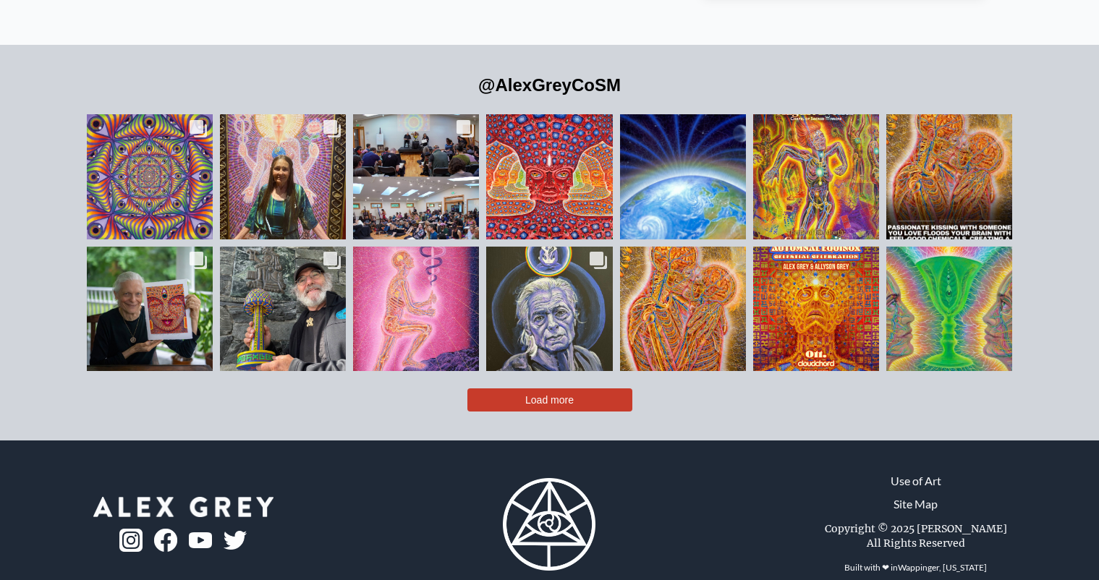
scroll to position [3329, 0]
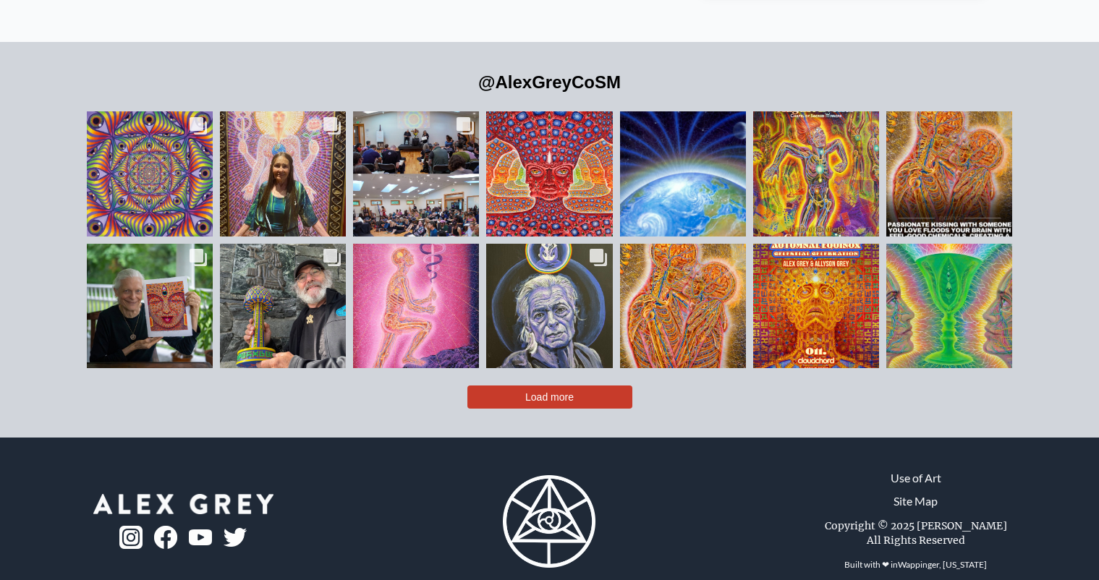
click at [540, 385] on button "Load more" at bounding box center [549, 396] width 165 height 23
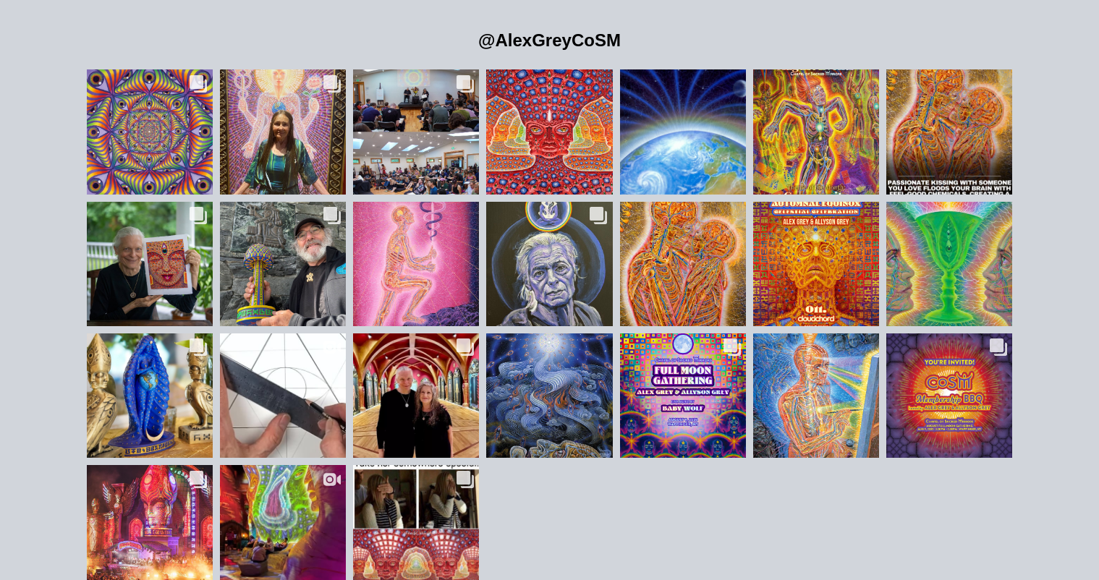
scroll to position [3385, 0]
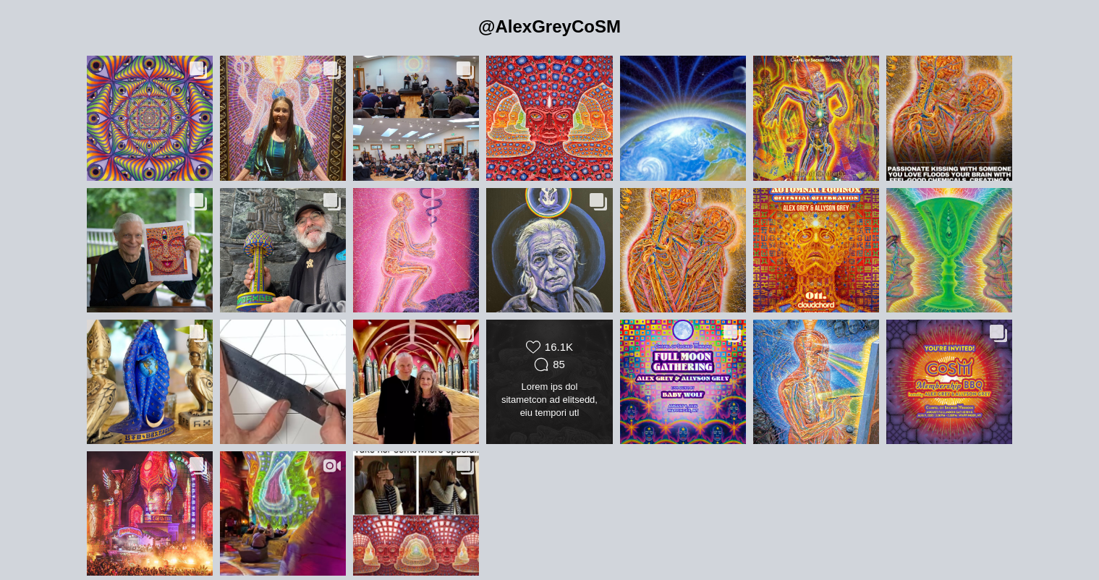
click at [587, 396] on div "Likes Count 16.1K Comments Count 85" at bounding box center [549, 382] width 102 height 84
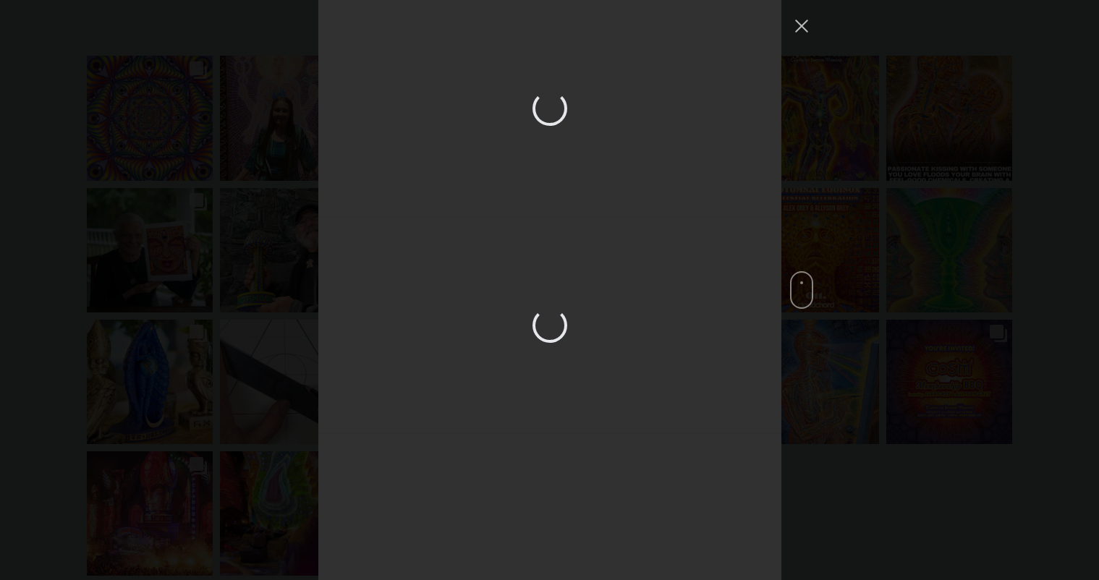
scroll to position [4867, 0]
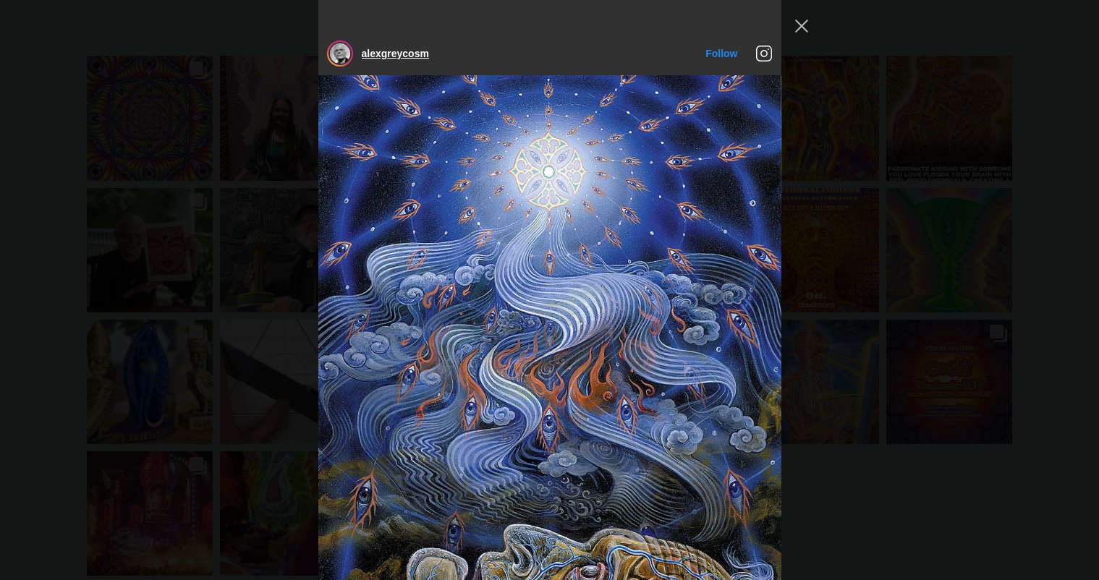
click at [396, 48] on link "alexgreycosm" at bounding box center [395, 54] width 67 height 12
click at [798, 29] on button "Close Instagram Feed Popup" at bounding box center [801, 25] width 23 height 23
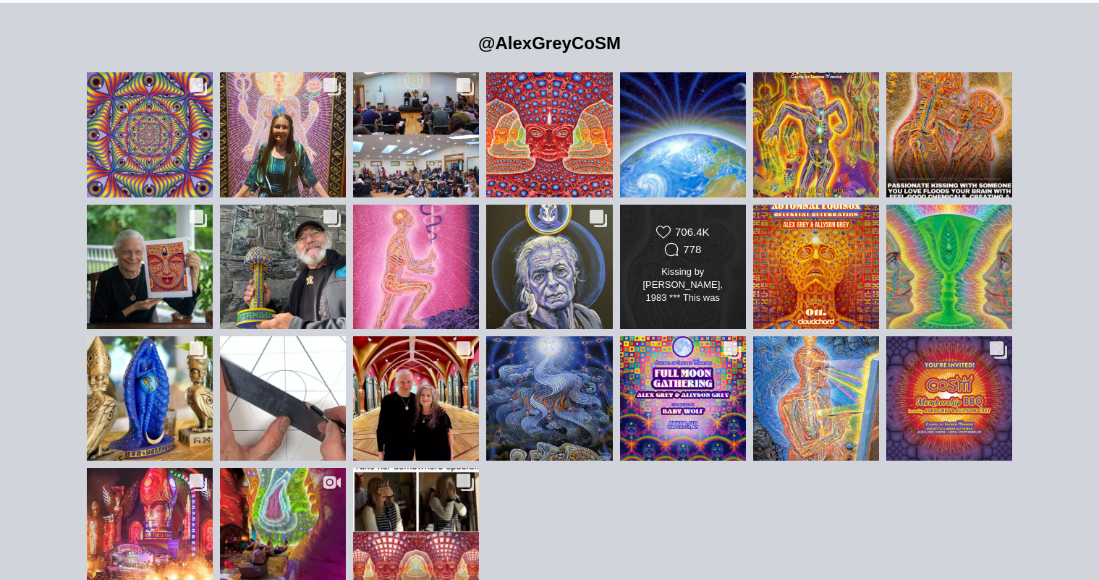
scroll to position [3364, 0]
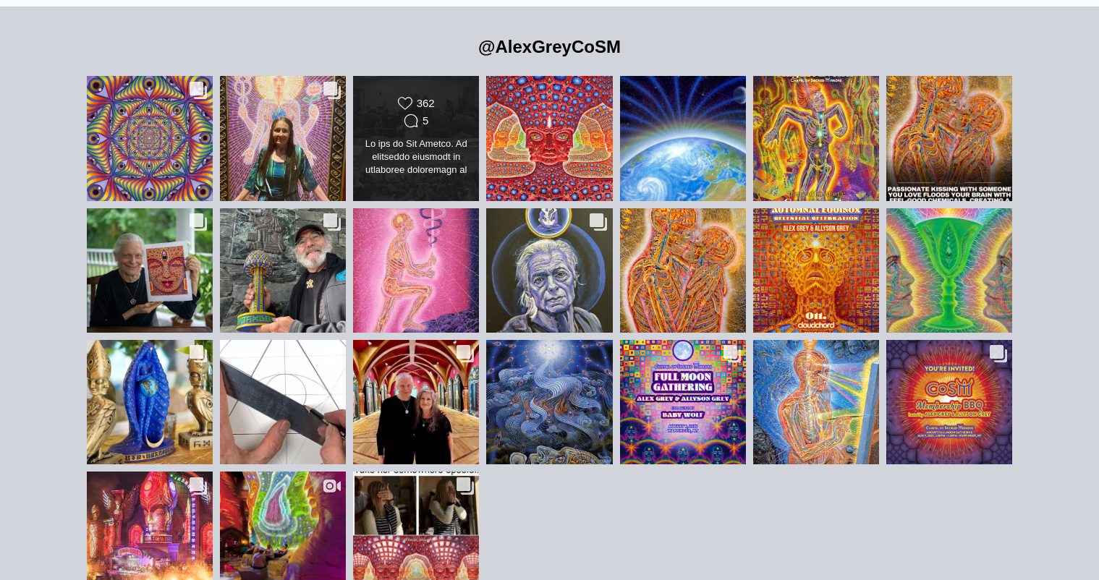
click at [417, 159] on div "Likes Count 362 Comments Count 5" at bounding box center [415, 138] width 127 height 126
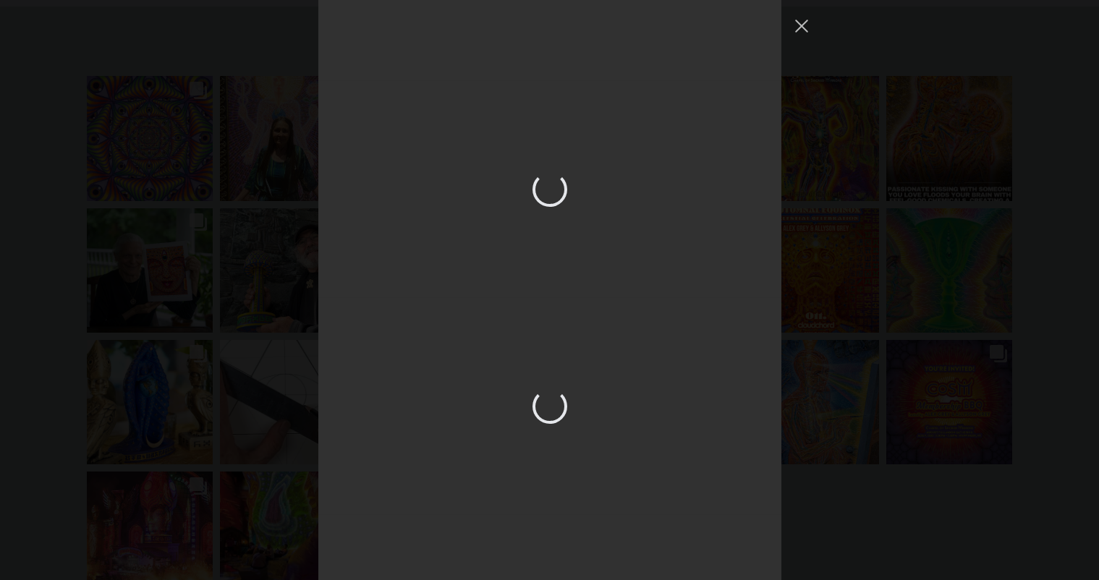
scroll to position [434, 0]
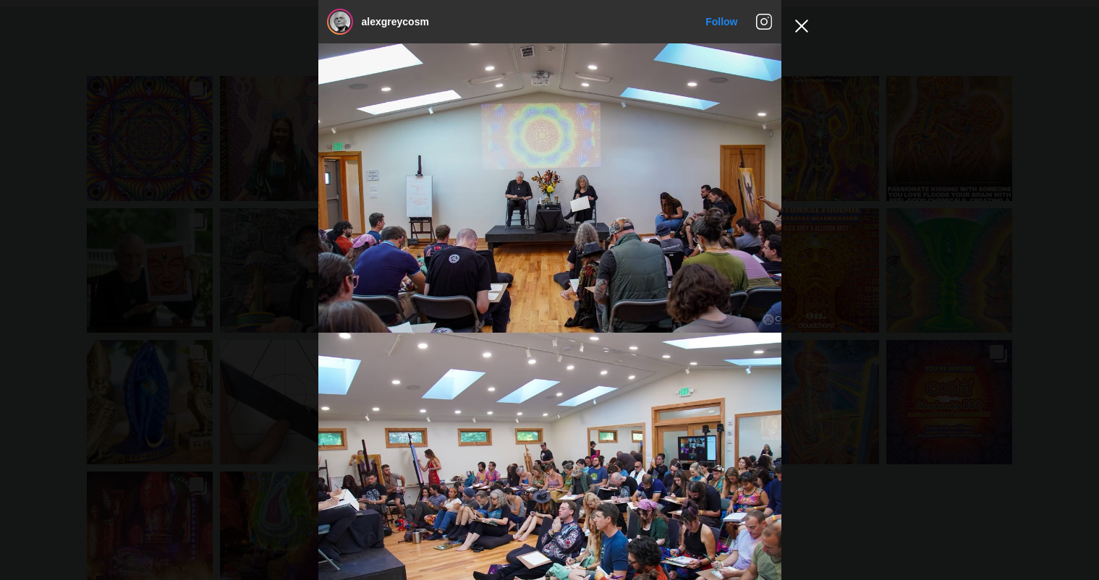
click at [802, 27] on button "Close Instagram Feed Popup" at bounding box center [801, 25] width 23 height 23
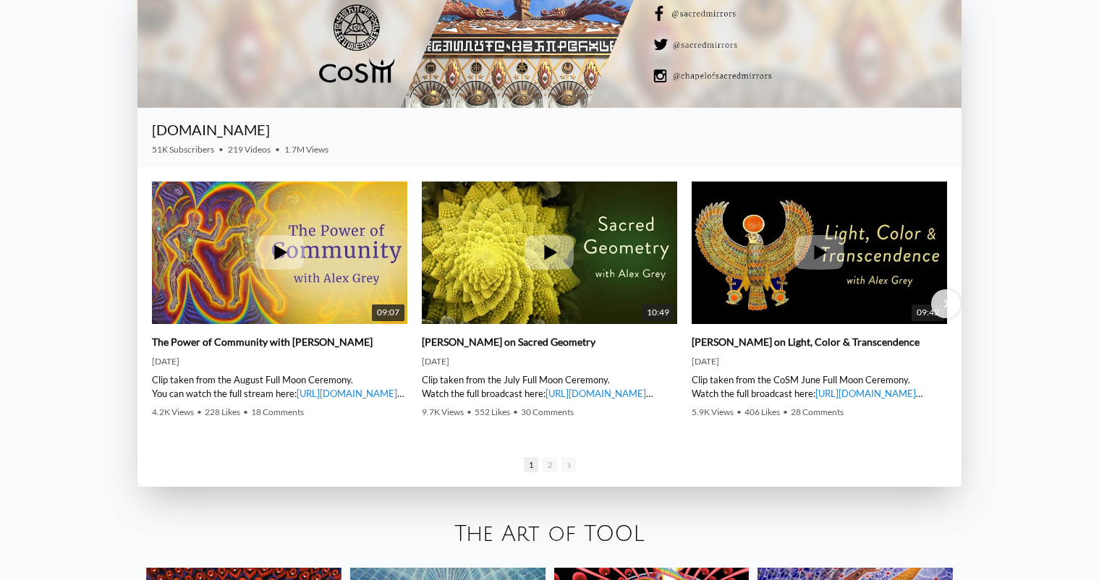
scroll to position [2201, 0]
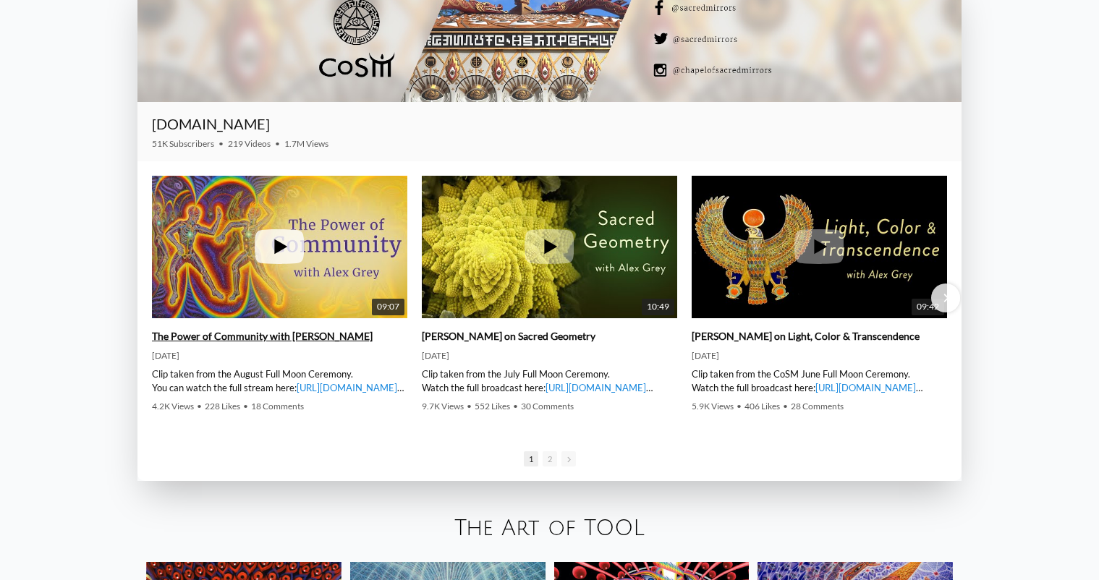
click at [338, 278] on img at bounding box center [279, 247] width 255 height 192
click at [581, 253] on img at bounding box center [549, 247] width 255 height 192
click at [820, 253] on icon at bounding box center [818, 246] width 49 height 35
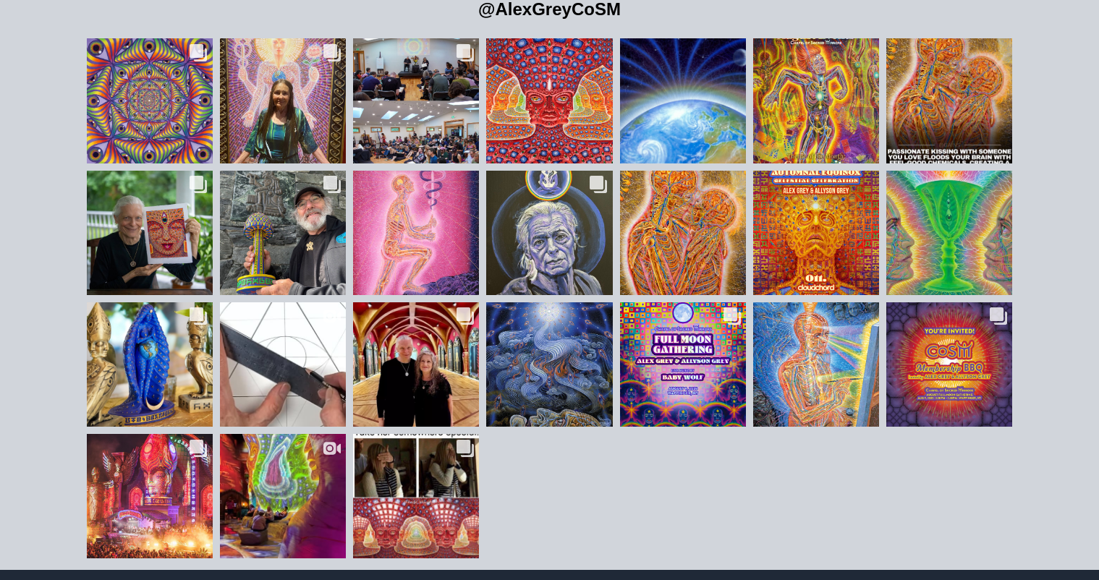
scroll to position [3429, 0]
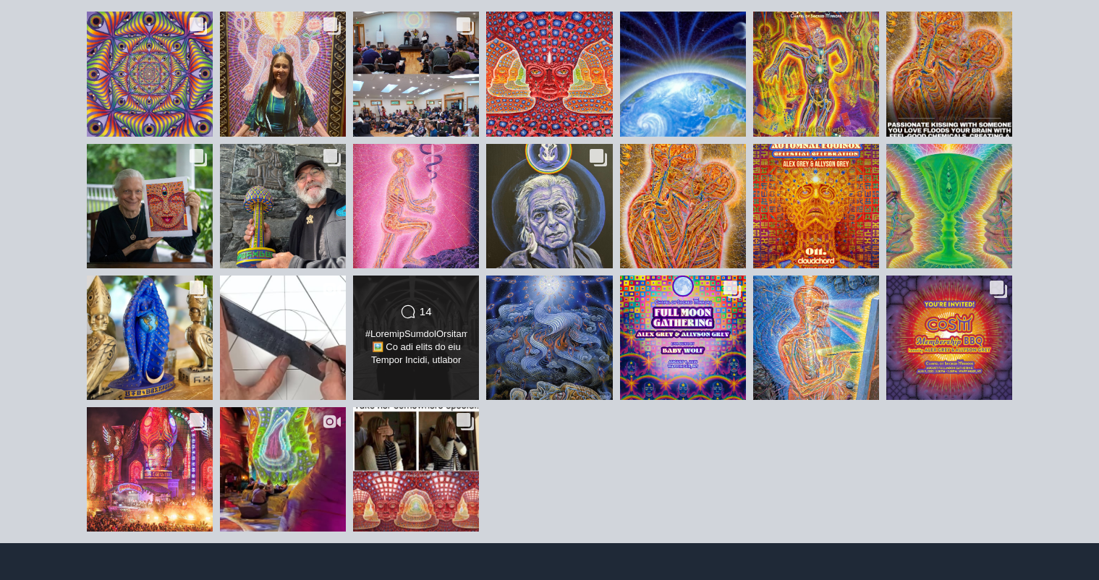
click at [415, 358] on div "Comments Count 14" at bounding box center [415, 338] width 127 height 126
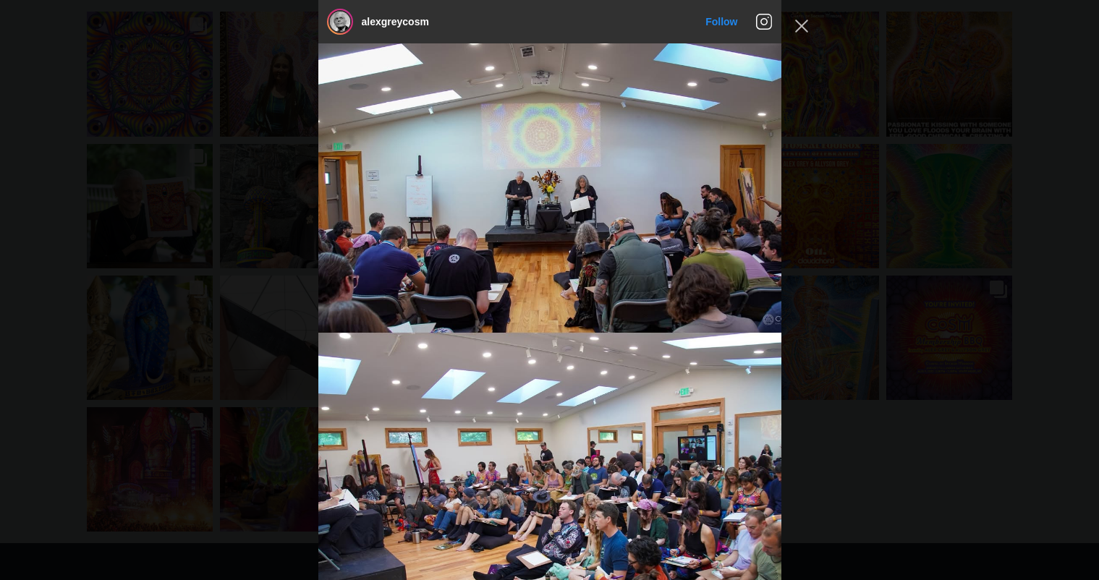
scroll to position [5612, 0]
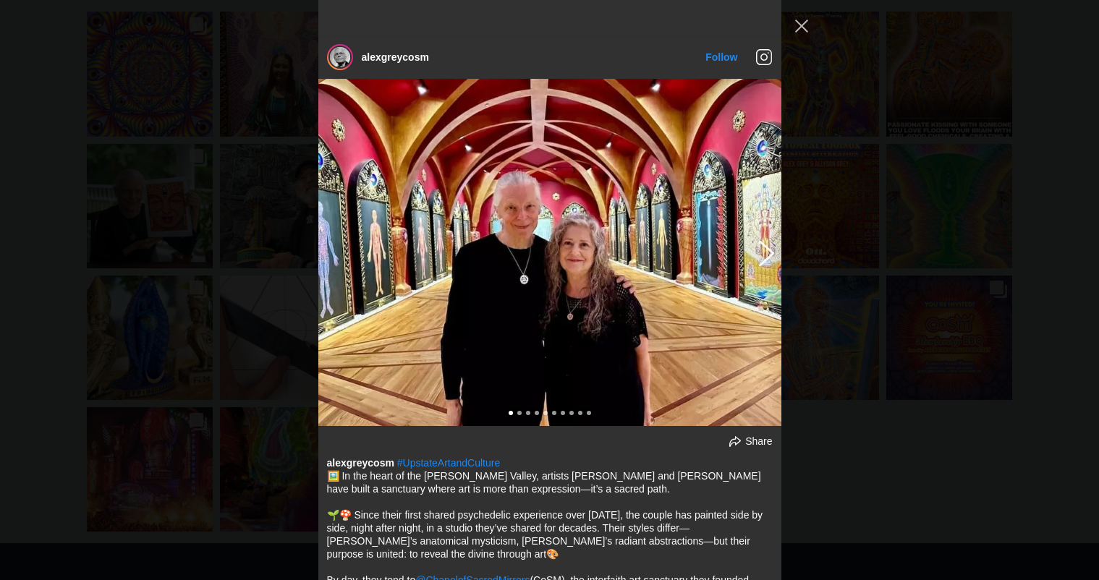
click at [763, 239] on button "Previous image" at bounding box center [763, 252] width 17 height 26
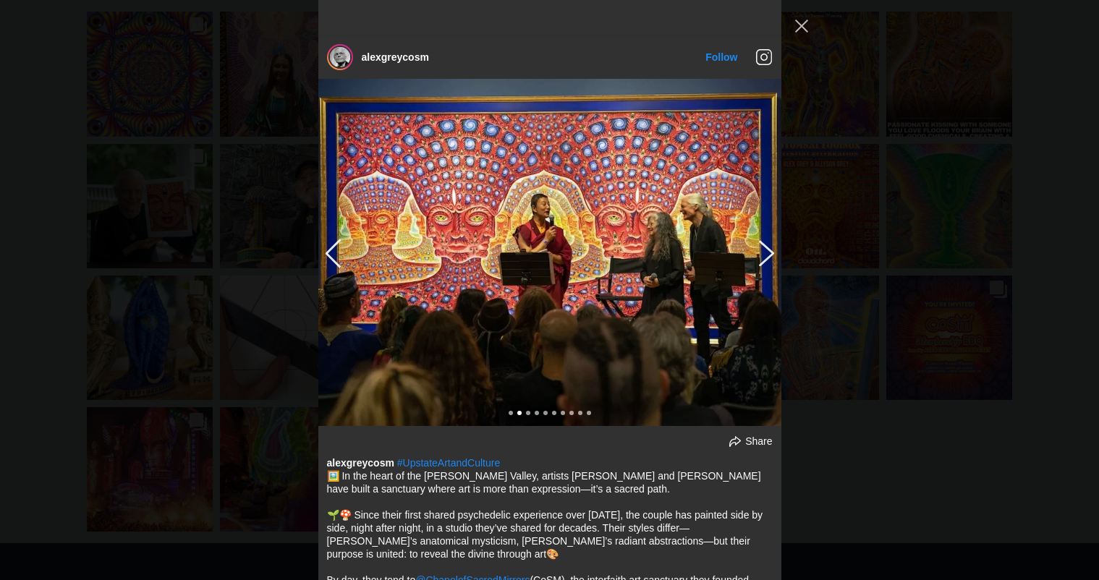
click at [763, 239] on button "Previous image" at bounding box center [763, 252] width 17 height 26
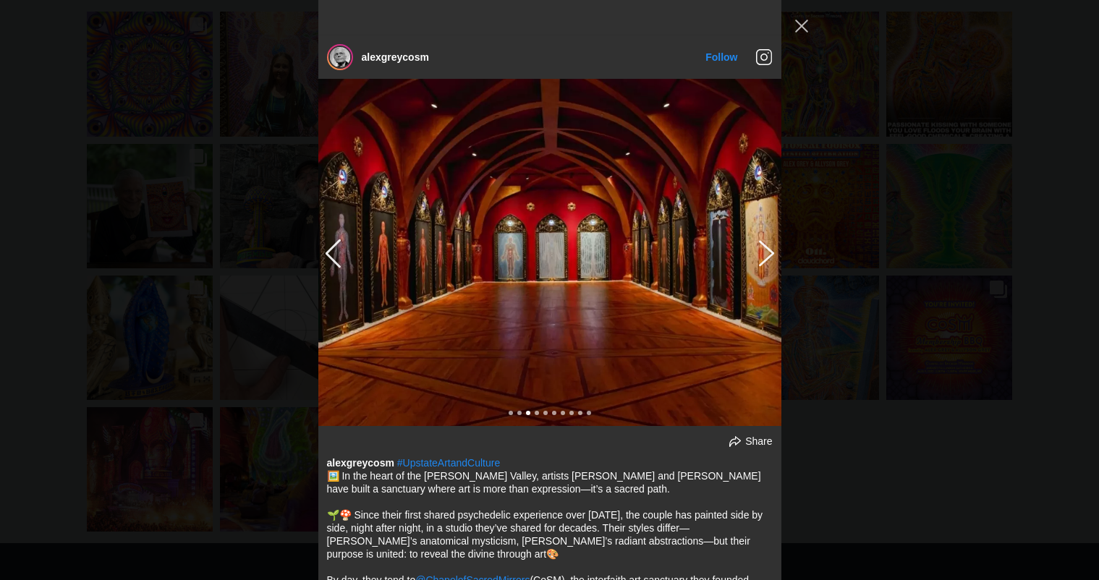
click at [763, 239] on button "Previous image" at bounding box center [763, 252] width 17 height 26
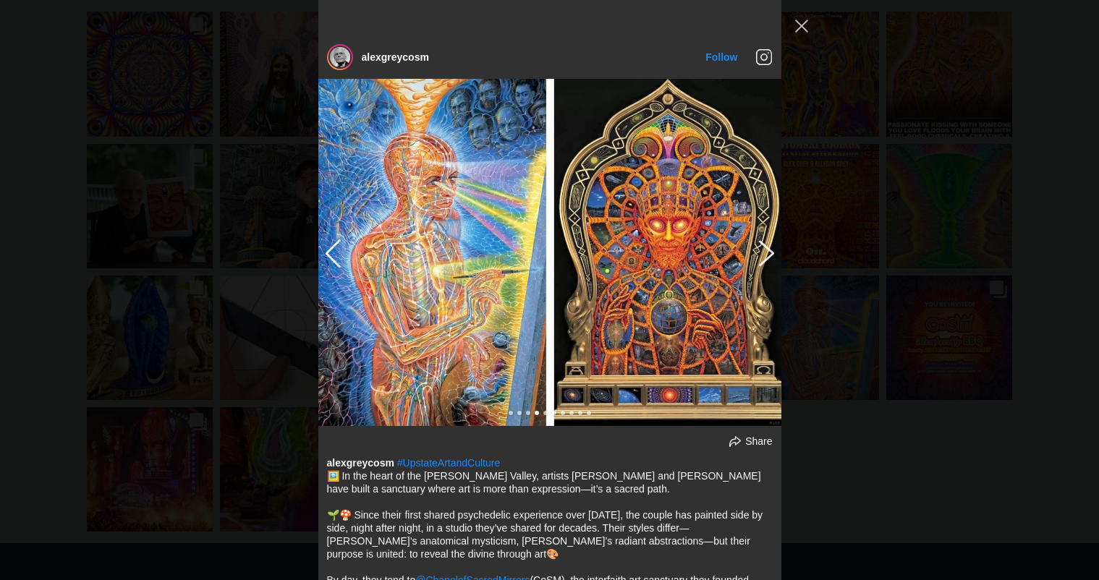
click at [763, 239] on button "Previous image" at bounding box center [763, 252] width 17 height 26
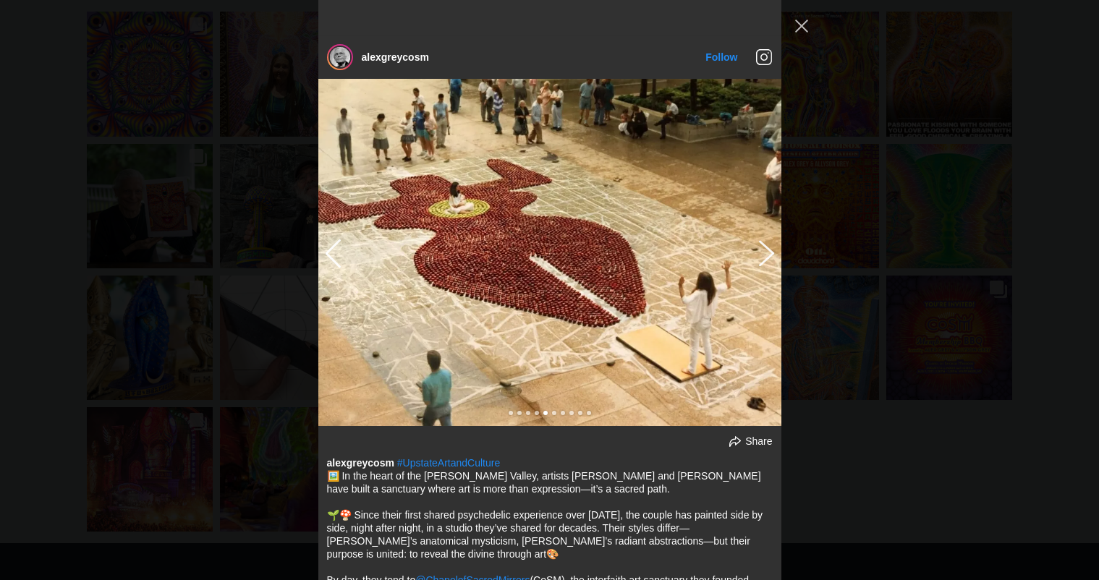
click at [763, 239] on button "Previous image" at bounding box center [763, 252] width 17 height 26
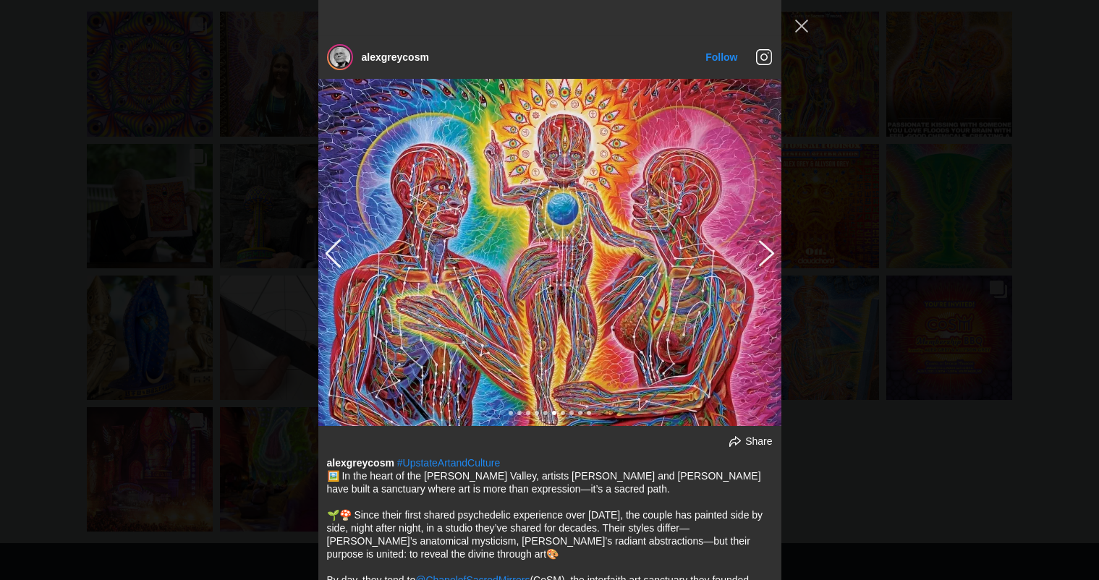
click at [763, 239] on button "Previous image" at bounding box center [763, 252] width 17 height 26
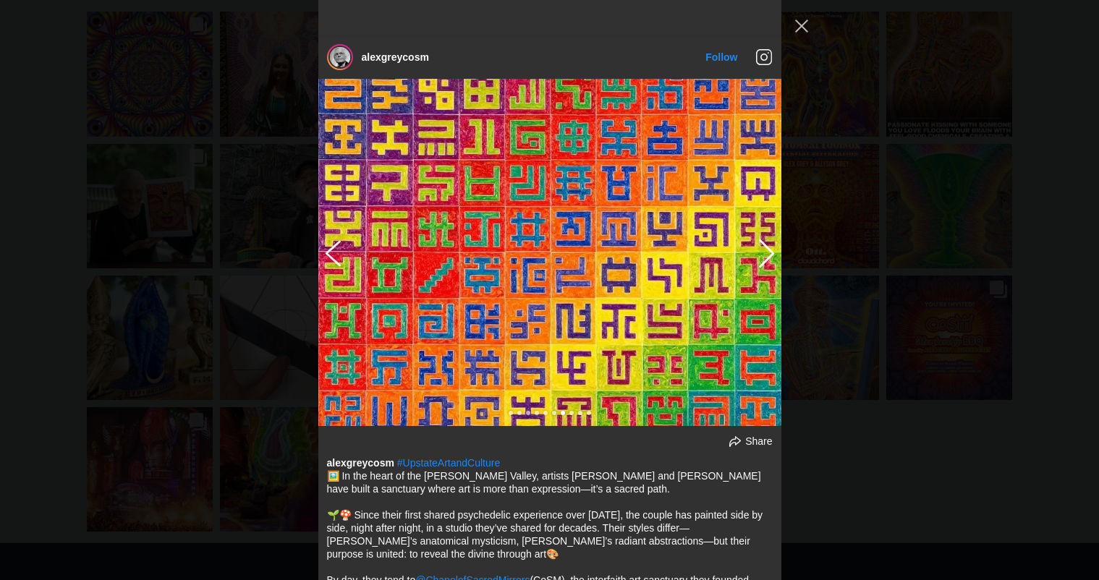
click at [331, 239] on button "Next image" at bounding box center [335, 252] width 17 height 26
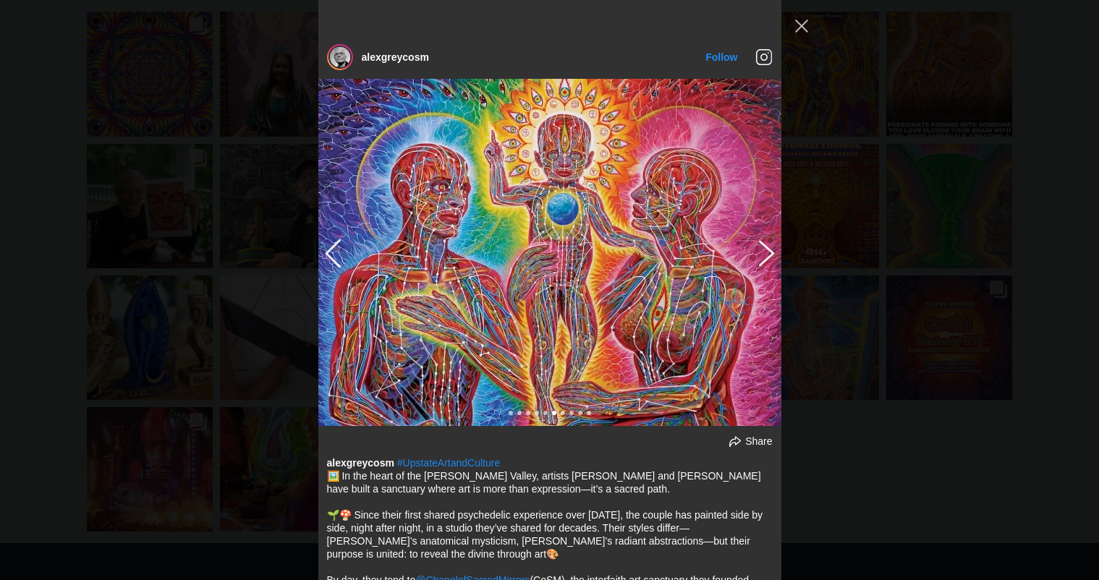
click at [766, 239] on button "Previous image" at bounding box center [763, 252] width 17 height 26
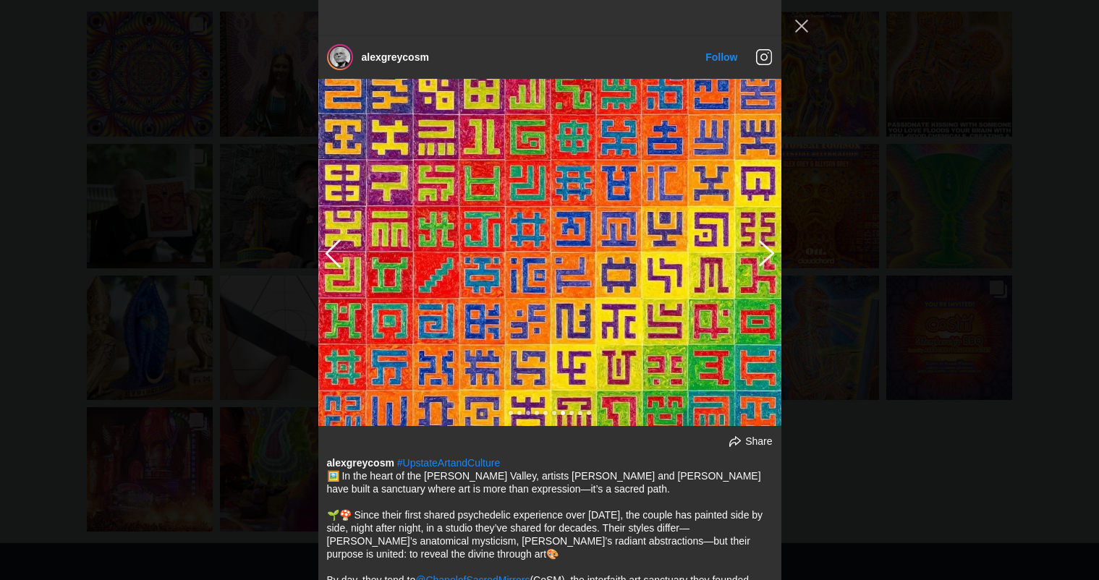
click at [766, 239] on button "Previous image" at bounding box center [763, 252] width 17 height 26
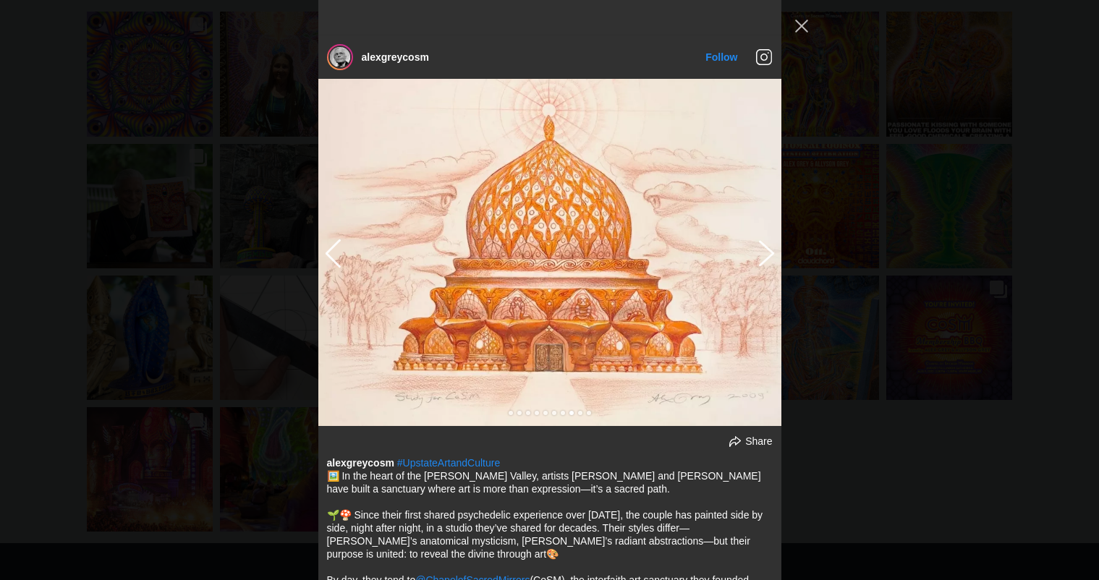
click at [766, 239] on button "Previous image" at bounding box center [763, 252] width 17 height 26
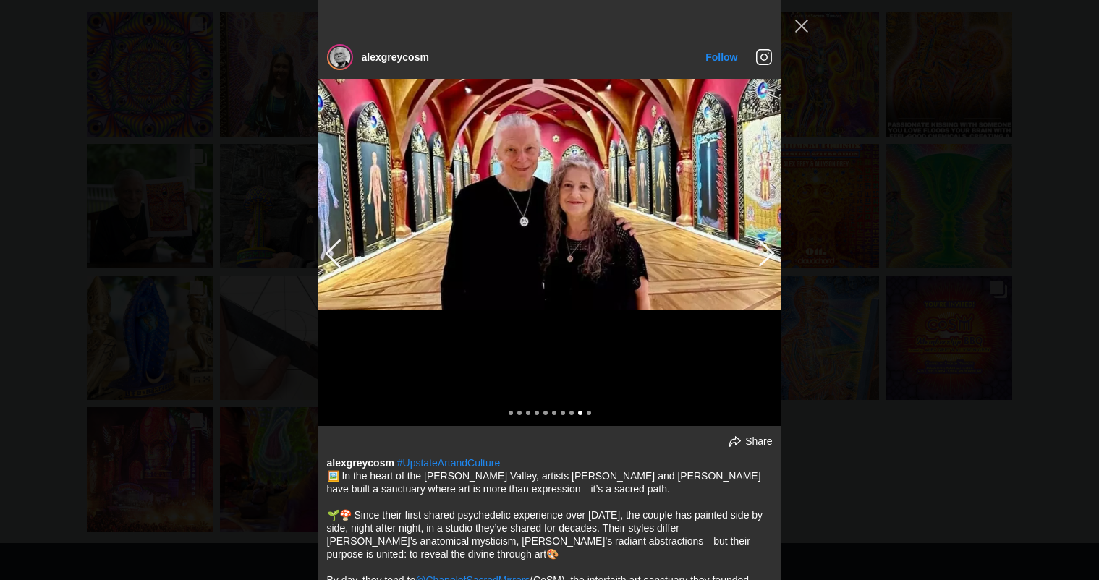
click at [766, 239] on button "Previous image" at bounding box center [763, 252] width 17 height 26
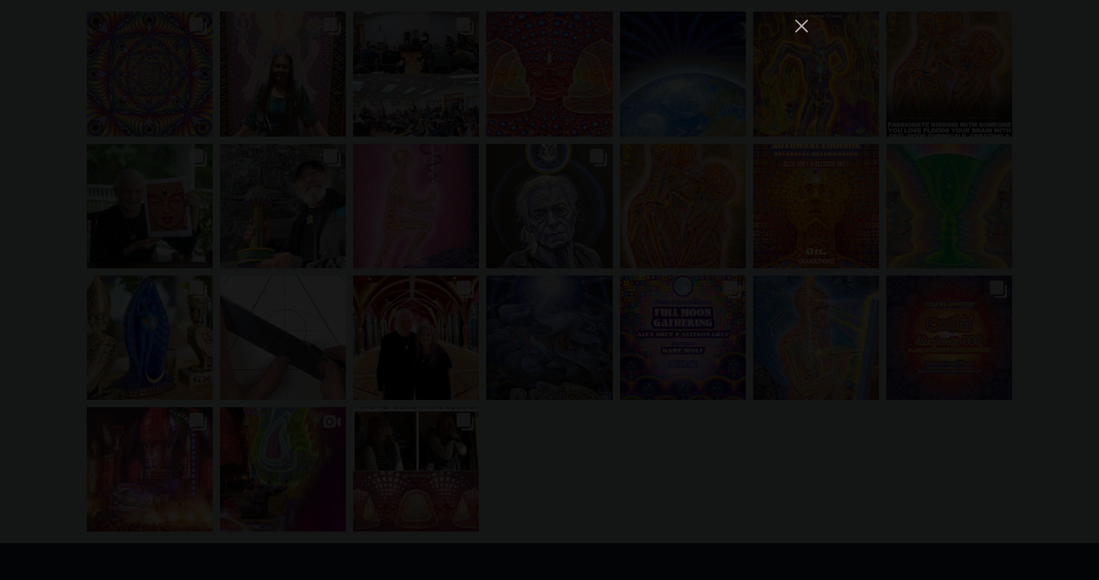
scroll to position [12851, 0]
